Goal: Task Accomplishment & Management: Use online tool/utility

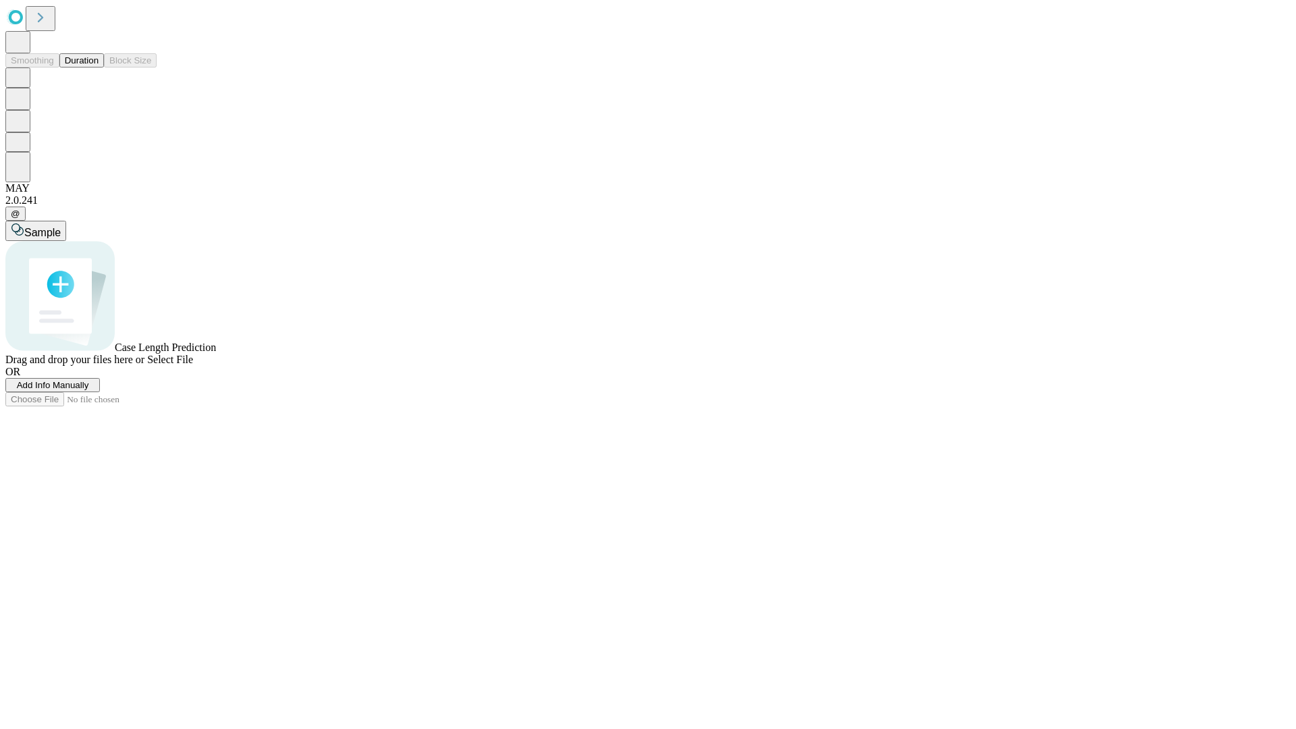
click at [99, 68] on button "Duration" at bounding box center [81, 60] width 45 height 14
click at [89, 390] on span "Add Info Manually" at bounding box center [53, 385] width 72 height 10
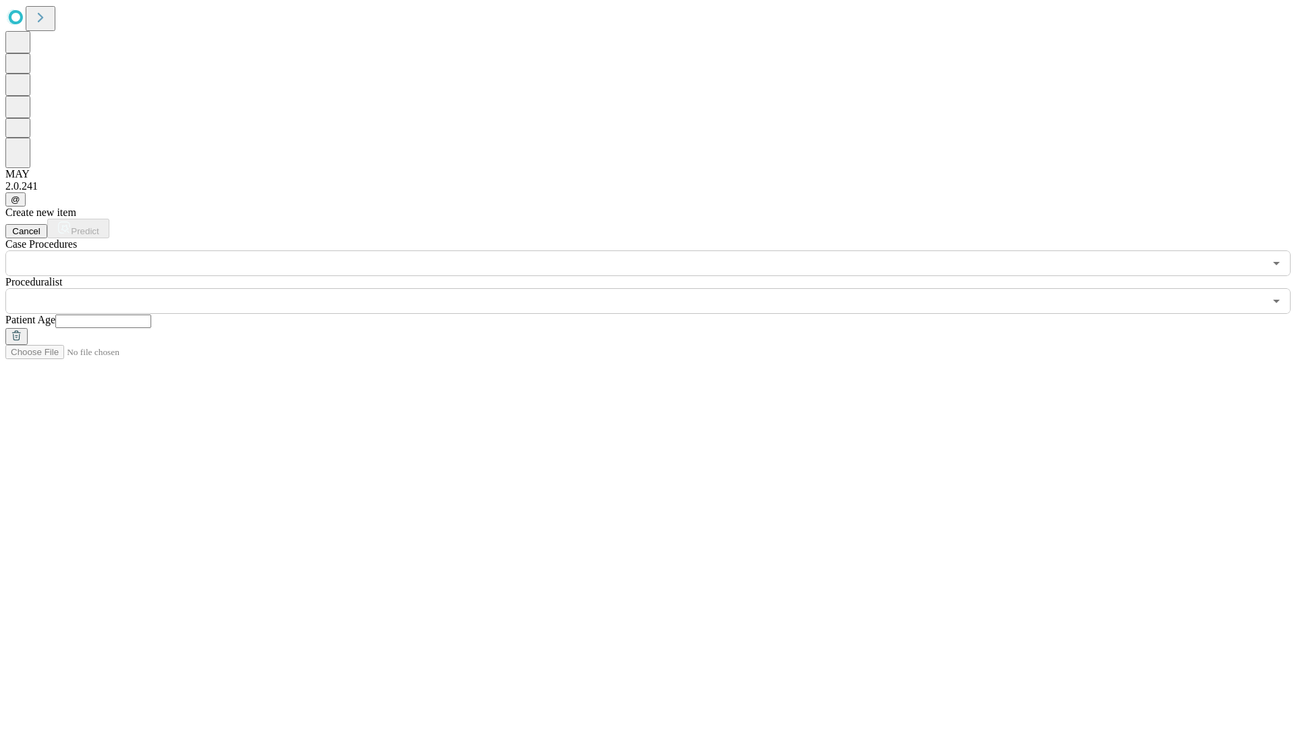
click at [151, 315] on input "text" at bounding box center [103, 322] width 96 height 14
type input "*"
